Goal: Find specific page/section: Find specific page/section

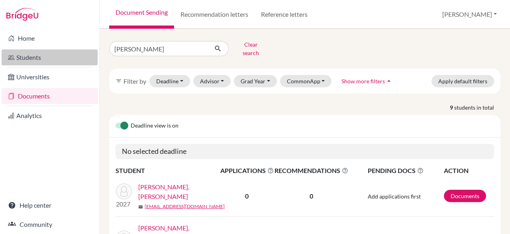
click at [37, 58] on link "Students" at bounding box center [50, 57] width 96 height 16
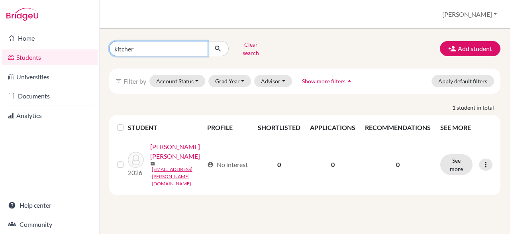
click at [172, 51] on input "kitcher" at bounding box center [158, 48] width 99 height 15
type input "k"
type input "abena"
click button "submit" at bounding box center [218, 48] width 21 height 15
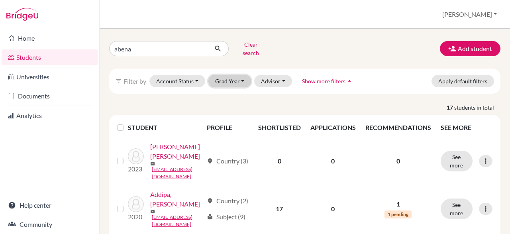
click at [237, 77] on button "Grad Year" at bounding box center [230, 81] width 43 height 12
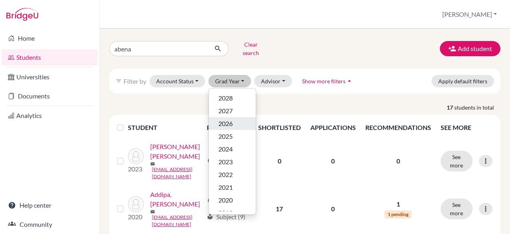
click at [232, 119] on div "2026" at bounding box center [232, 124] width 28 height 10
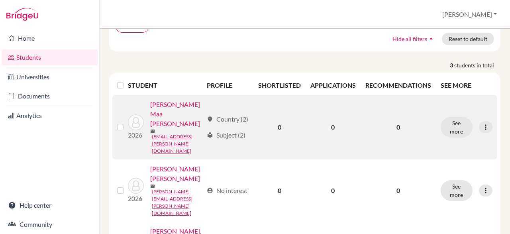
scroll to position [124, 0]
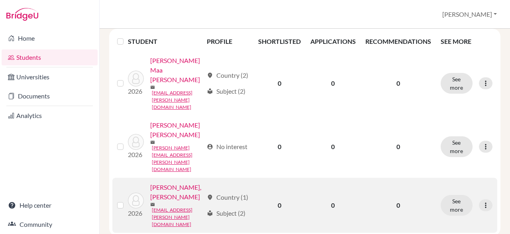
click at [374, 204] on td "0" at bounding box center [398, 205] width 75 height 55
click at [154, 188] on link "Owusu Baffour, Abena Amoakoah" at bounding box center [176, 192] width 53 height 19
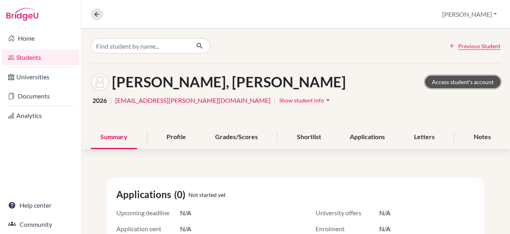
click at [473, 83] on link "Access student's account" at bounding box center [462, 82] width 75 height 12
